Goal: Check status: Check status

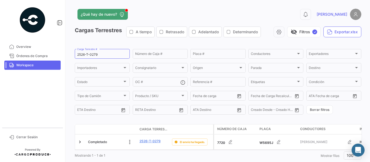
click at [105, 48] on div "2526-T-0279 Carga Terrestre #" at bounding box center [102, 53] width 50 height 11
click at [105, 53] on input "2526-T-0279" at bounding box center [102, 55] width 50 height 4
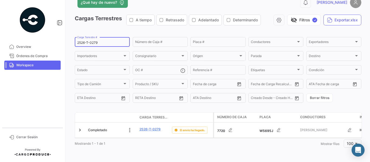
click at [106, 43] on input "2526-T-0279" at bounding box center [102, 43] width 50 height 4
paste input "516"
type input "2526-T-0516"
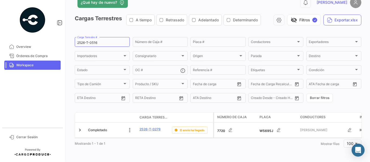
click at [121, 30] on app-list-header "Cargas Terrestres A tiempo Retrasado Adelantado Determinando visibility_off Fil…" at bounding box center [218, 59] width 286 height 89
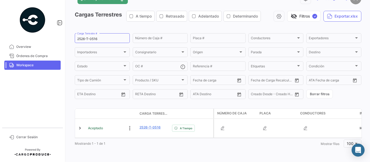
scroll to position [20, 0]
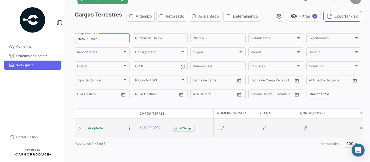
click at [83, 126] on div at bounding box center [80, 128] width 6 height 5
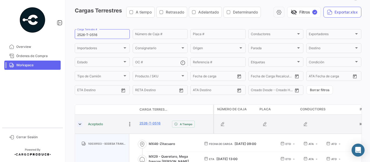
click at [81, 125] on link at bounding box center [79, 124] width 5 height 5
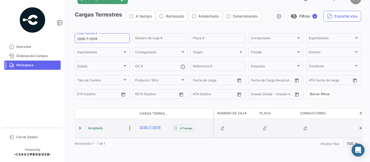
click at [81, 126] on link at bounding box center [79, 128] width 5 height 5
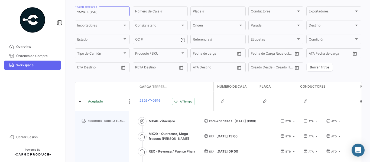
scroll to position [86, 0]
